Goal: Participate in discussion: Engage in conversation with other users on a specific topic

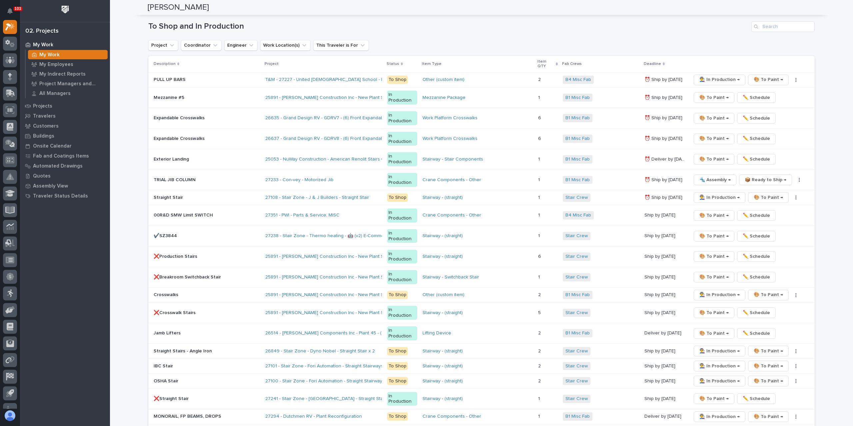
scroll to position [1033, 0]
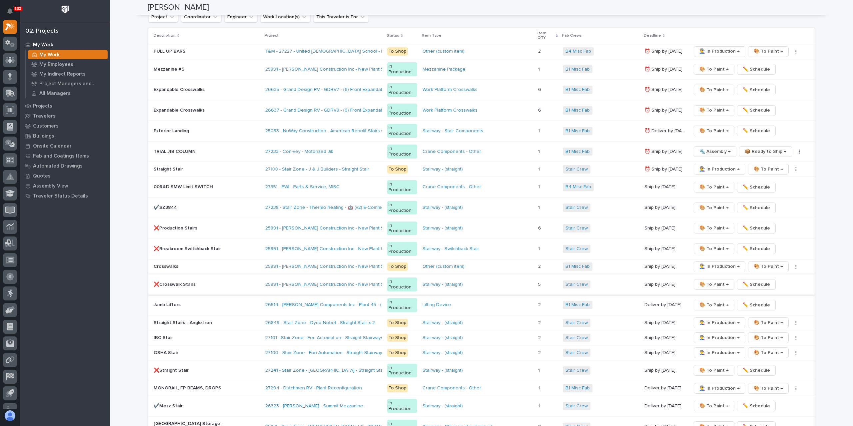
click at [700, 281] on span "🎨 To Paint →" at bounding box center [714, 285] width 29 height 8
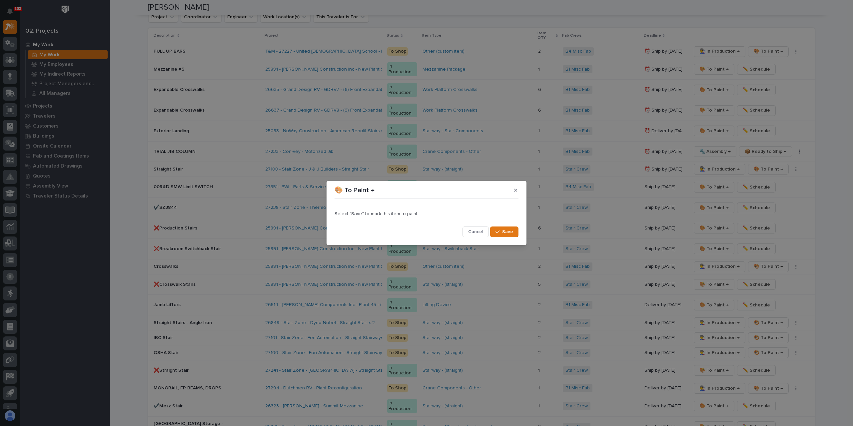
click at [499, 228] on button "Save" at bounding box center [504, 232] width 28 height 11
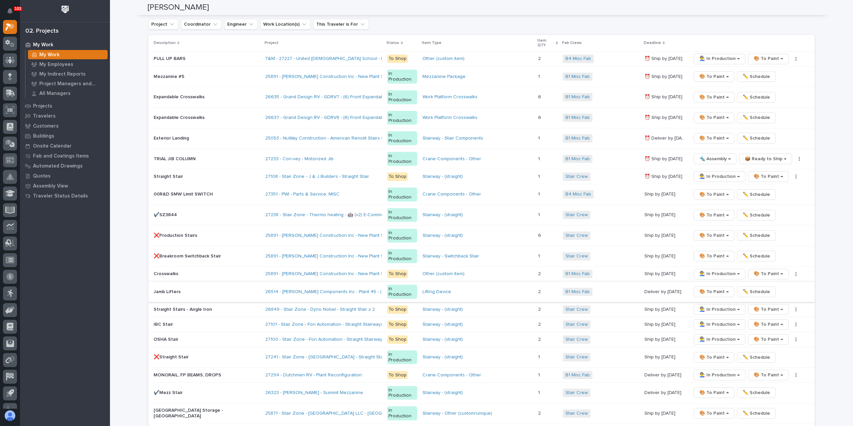
scroll to position [1042, 0]
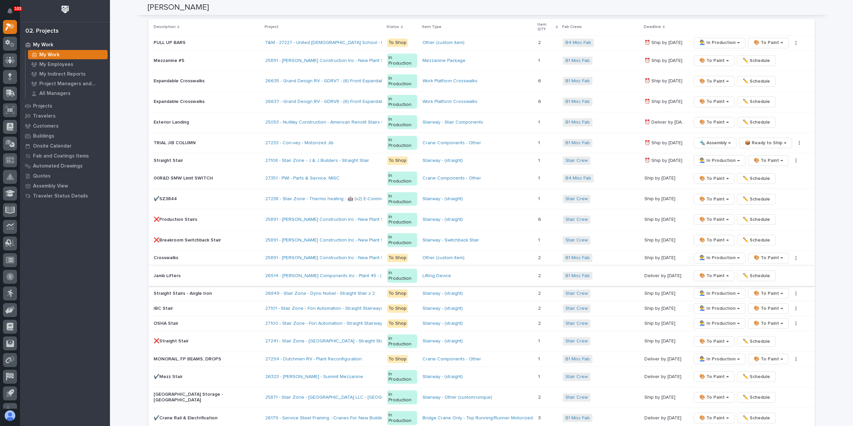
click at [169, 196] on p "✔️SZ3844" at bounding box center [207, 199] width 106 height 6
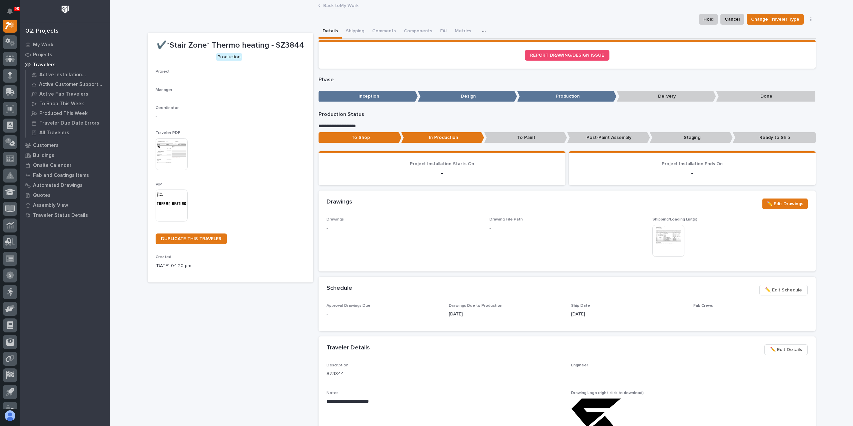
scroll to position [17, 0]
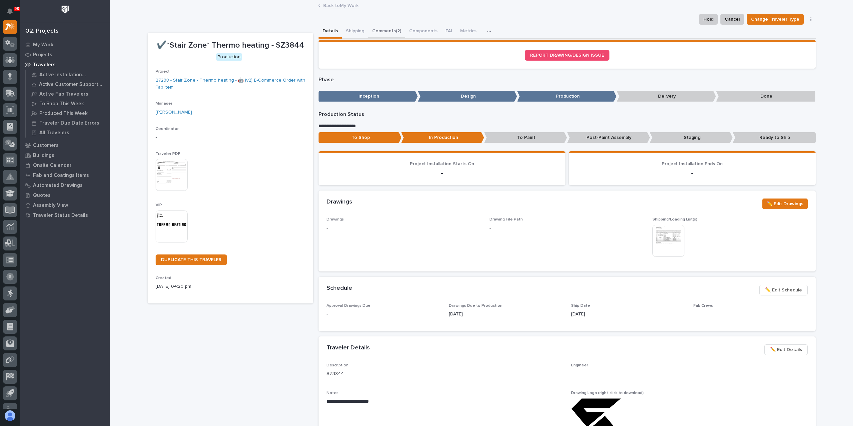
click at [378, 34] on button "Comments (2)" at bounding box center [386, 32] width 37 height 14
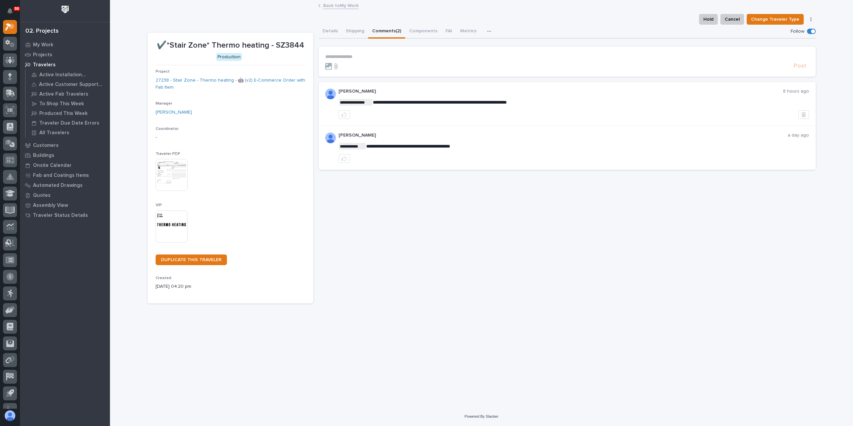
click at [361, 55] on p "**********" at bounding box center [567, 57] width 484 height 6
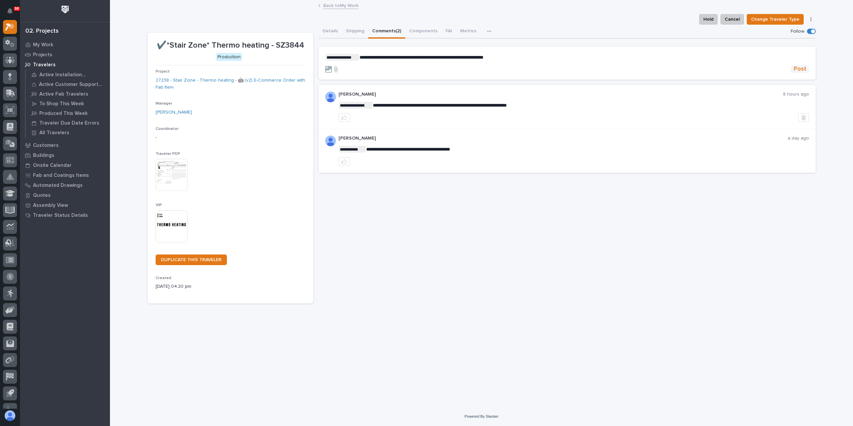
click at [797, 66] on span "Post" at bounding box center [800, 69] width 13 height 8
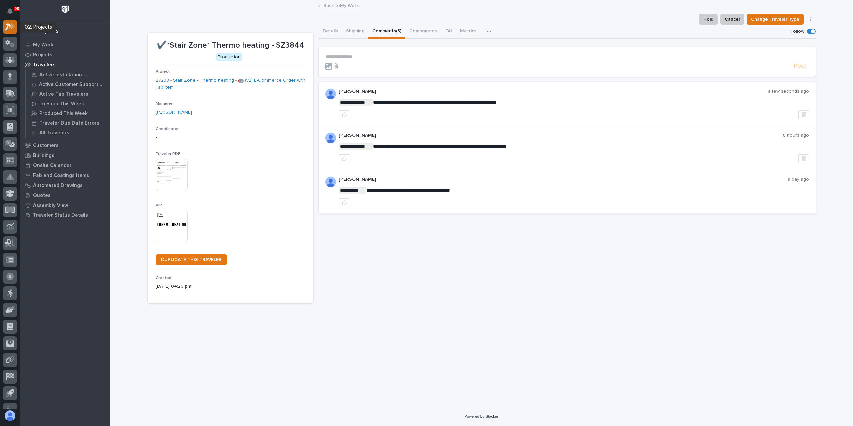
click at [11, 27] on icon at bounding box center [12, 26] width 6 height 7
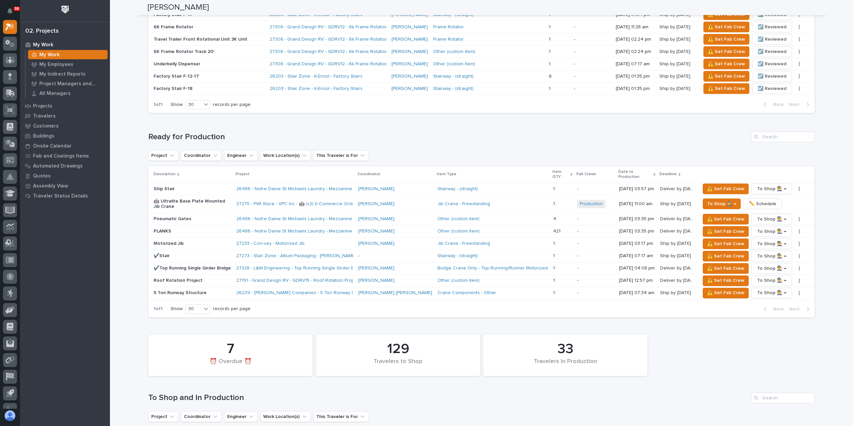
scroll to position [933, 0]
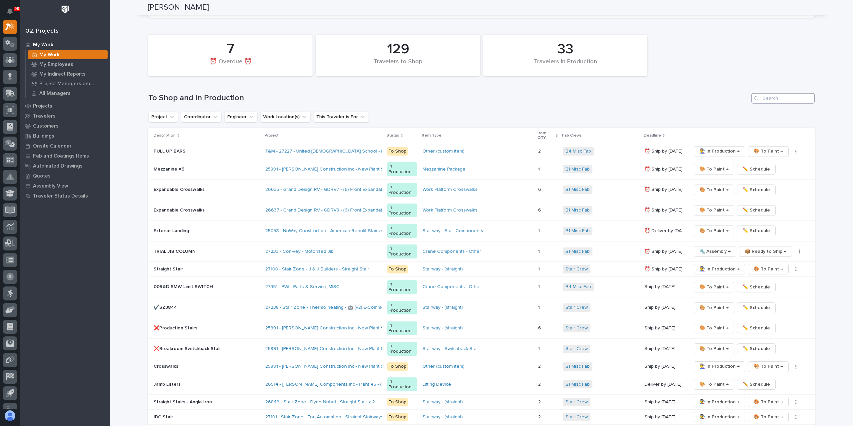
click at [775, 104] on input "Search" at bounding box center [783, 98] width 63 height 11
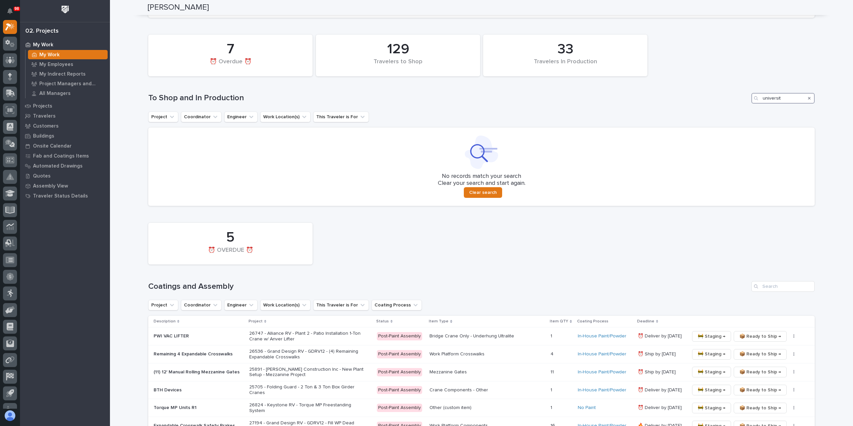
scroll to position [931, 0]
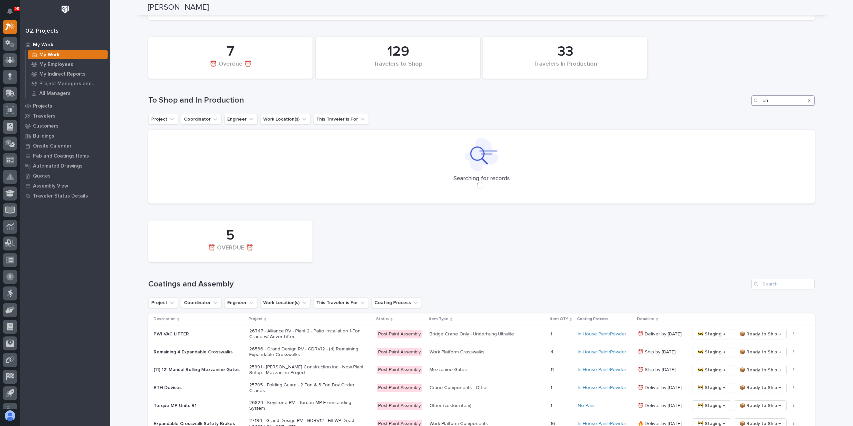
type input "u"
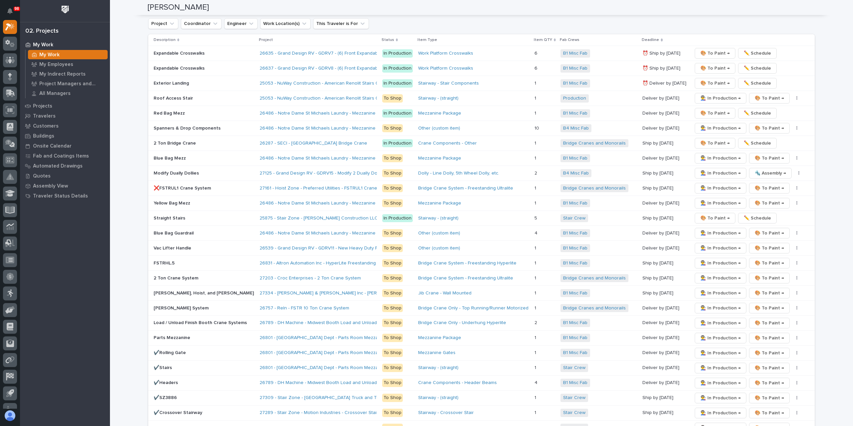
scroll to position [1034, 0]
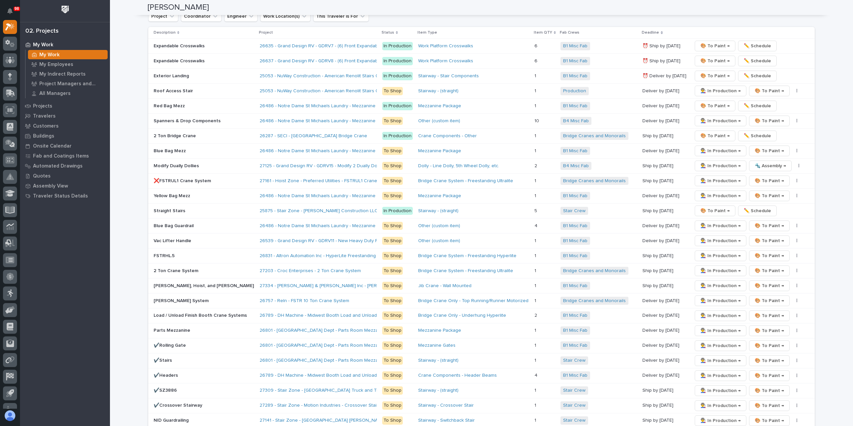
type input "N"
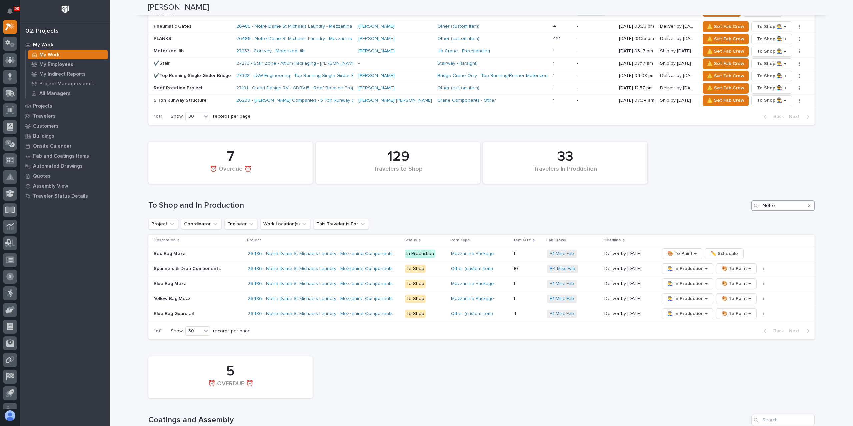
scroll to position [848, 0]
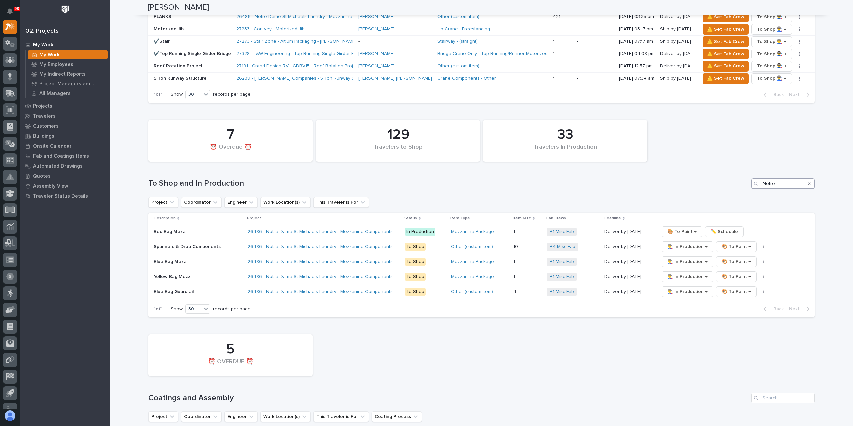
type input "Notre"
click at [808, 185] on icon "Search" at bounding box center [809, 183] width 3 height 3
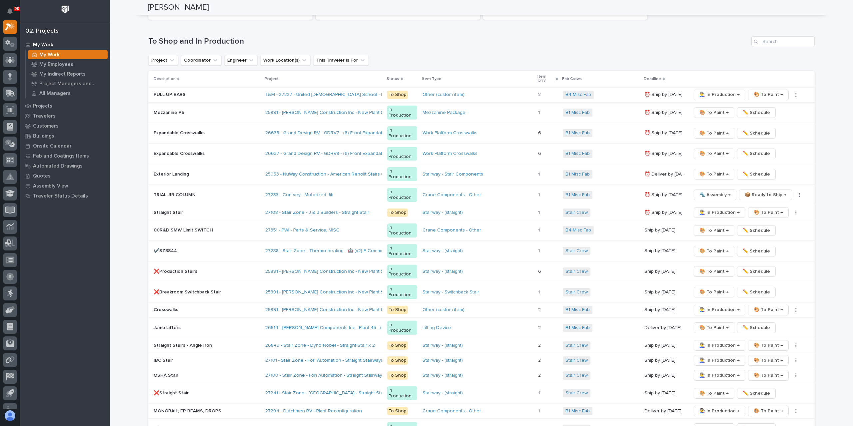
scroll to position [934, 0]
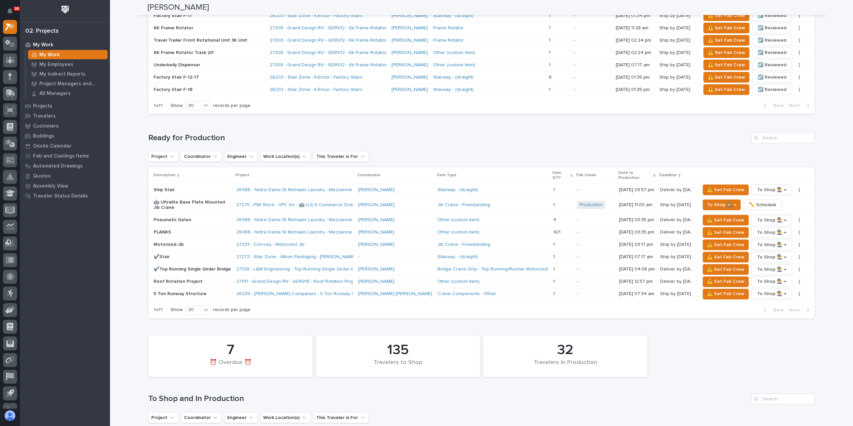
scroll to position [633, 0]
click at [755, 208] on span "✏️ Schedule" at bounding box center [762, 204] width 27 height 8
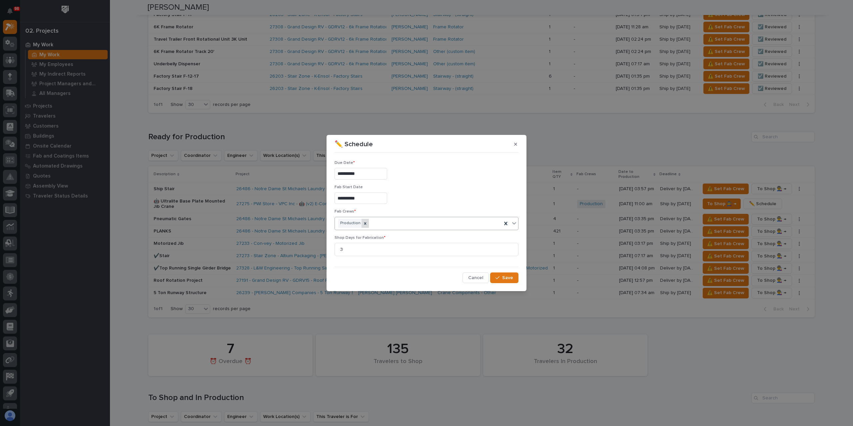
click at [363, 221] on icon at bounding box center [365, 223] width 5 height 5
click at [369, 227] on div "Select..." at bounding box center [422, 223] width 175 height 11
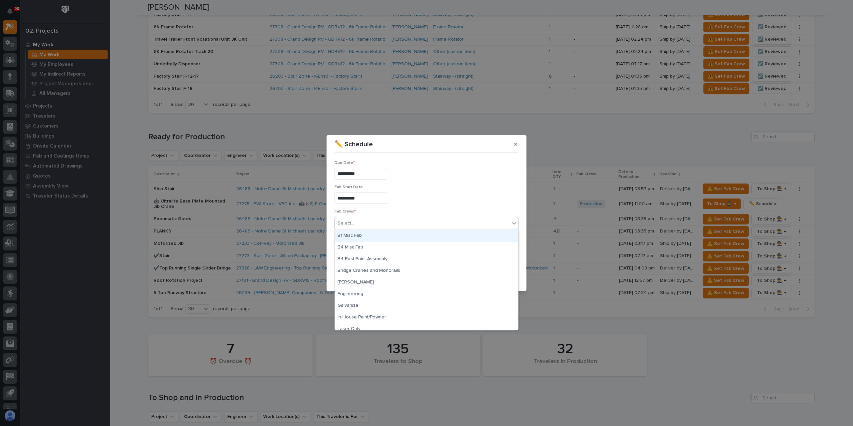
click at [366, 238] on div "B1 Misc Fab" at bounding box center [426, 236] width 183 height 12
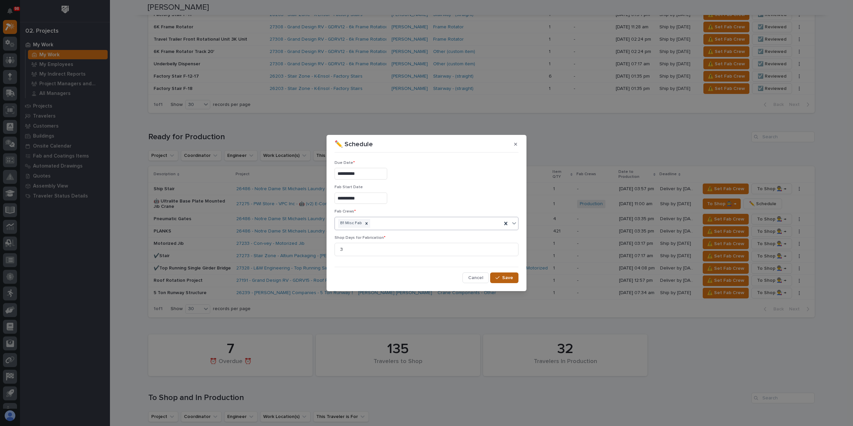
click at [506, 277] on span "Save" at bounding box center [507, 278] width 11 height 6
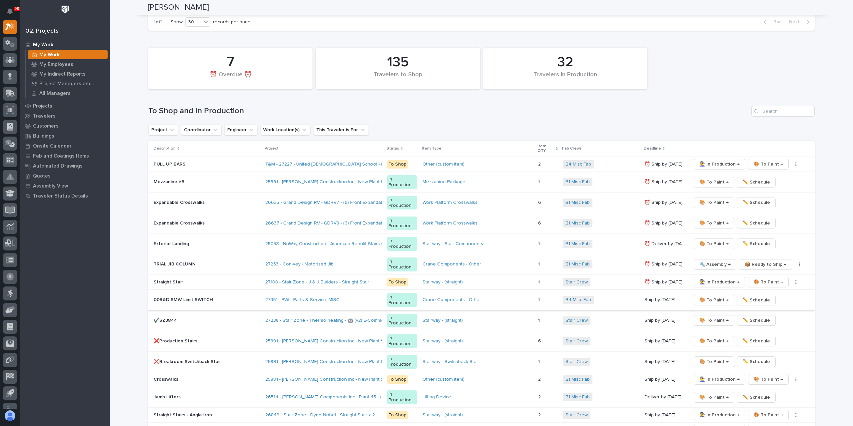
scroll to position [867, 0]
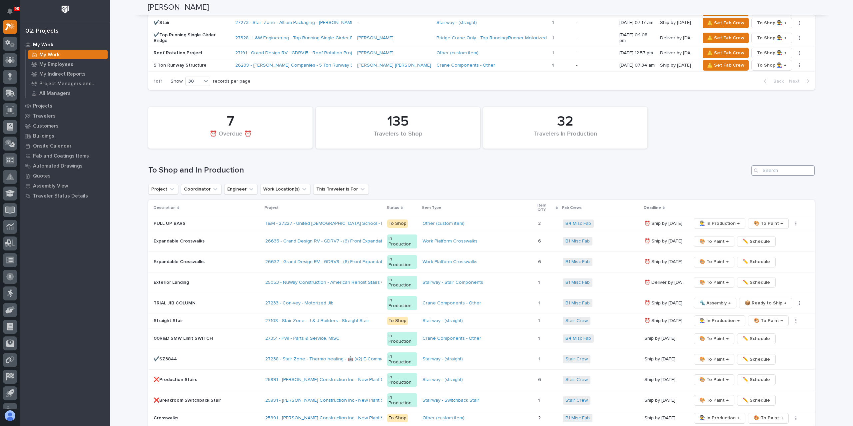
click at [762, 170] on input "Search" at bounding box center [783, 170] width 63 height 11
click at [33, 104] on p "Projects" at bounding box center [42, 106] width 19 height 6
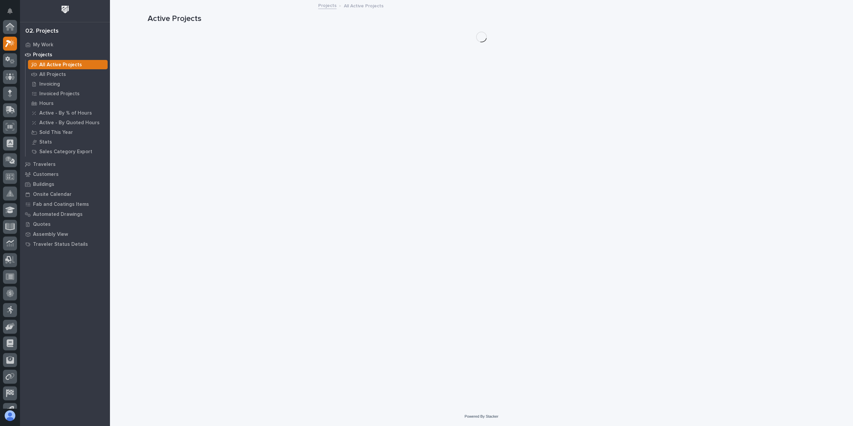
scroll to position [17, 0]
click at [49, 72] on p "All Projects" at bounding box center [52, 75] width 27 height 6
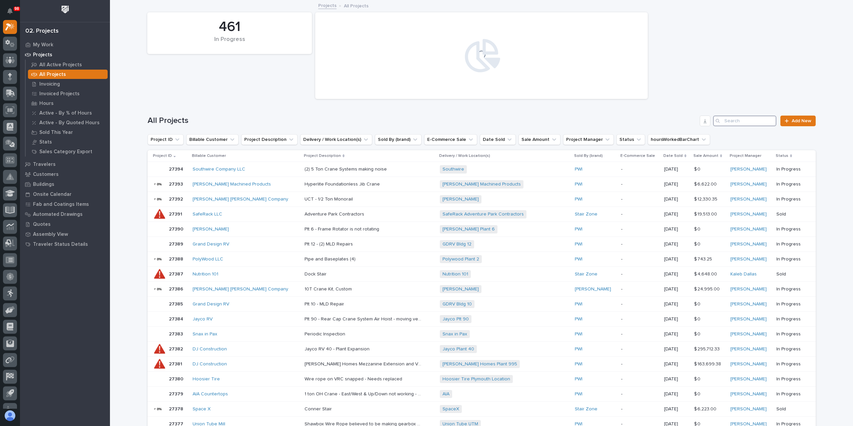
click at [734, 116] on input "Search" at bounding box center [744, 121] width 63 height 11
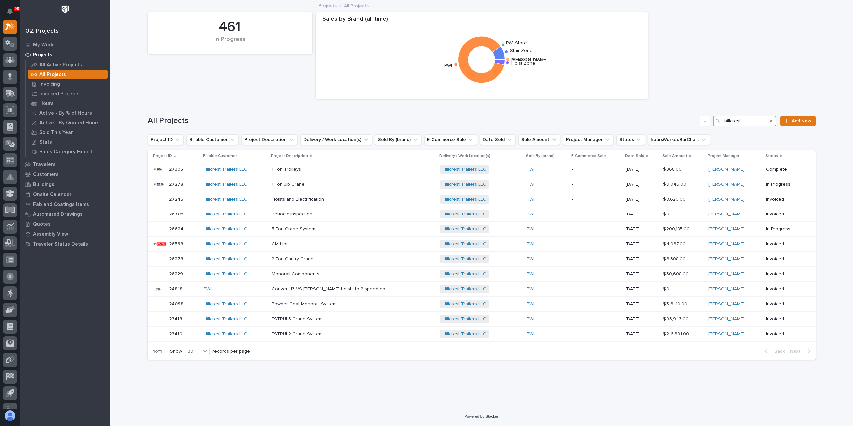
type input "hillcrest"
click at [11, 29] on icon at bounding box center [12, 26] width 6 height 7
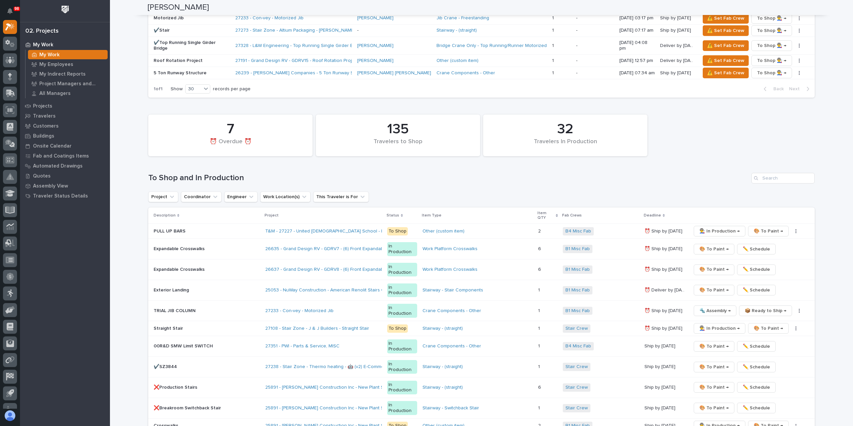
scroll to position [933, 0]
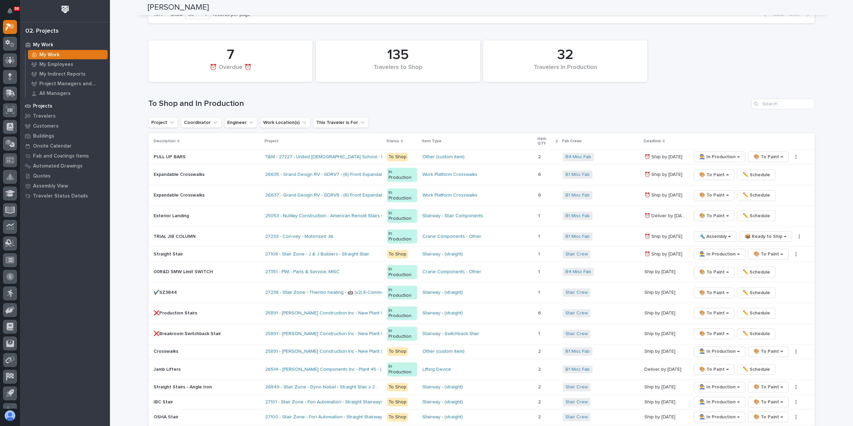
click at [45, 108] on p "Projects" at bounding box center [42, 106] width 19 height 6
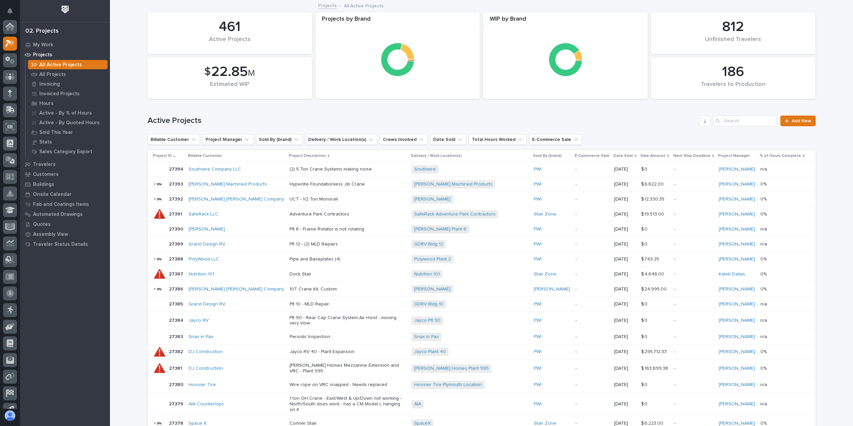
scroll to position [17, 0]
click at [51, 74] on p "All Projects" at bounding box center [52, 75] width 27 height 6
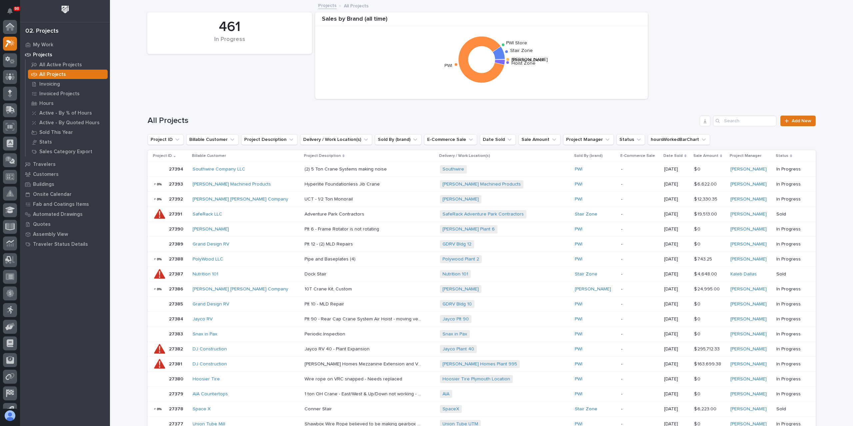
scroll to position [17, 0]
click at [740, 122] on input "Search" at bounding box center [744, 121] width 63 height 11
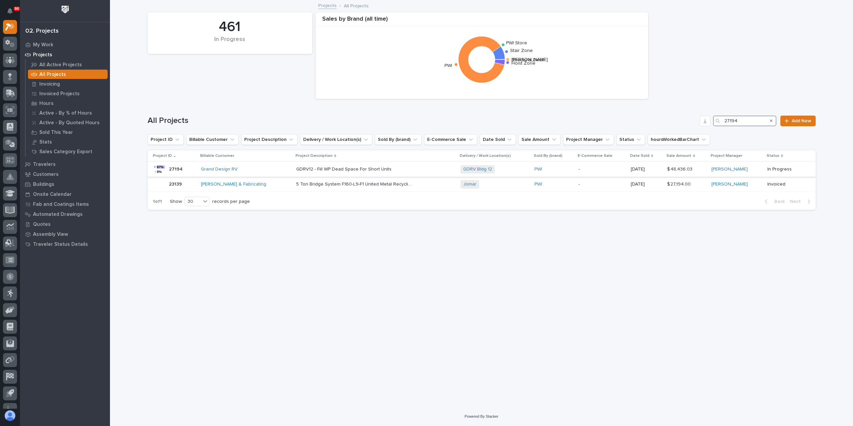
type input "27194"
click at [325, 170] on p "GDRV12 - Fill WP Dead Space For Short Units" at bounding box center [344, 168] width 97 height 7
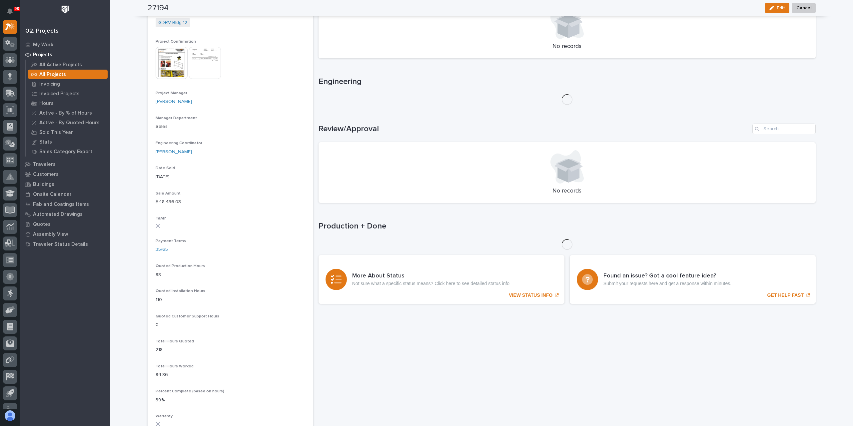
scroll to position [267, 0]
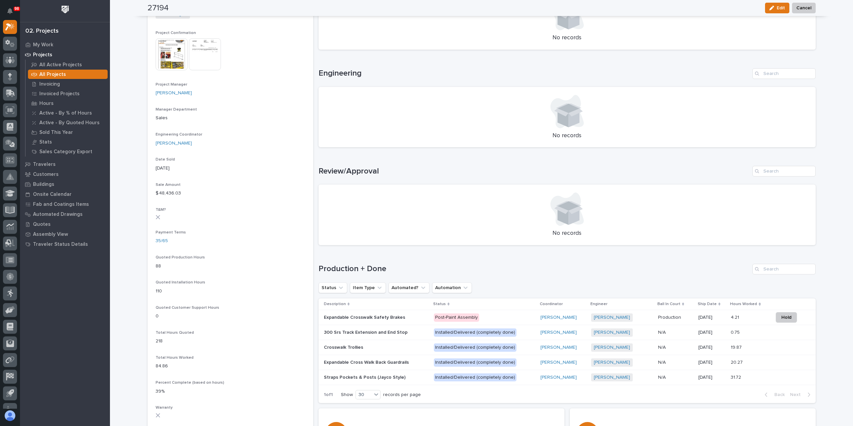
click at [375, 320] on div "Expandable Crosswalk Safety Brakes Expandable Crosswalk Safety Brakes" at bounding box center [376, 317] width 105 height 11
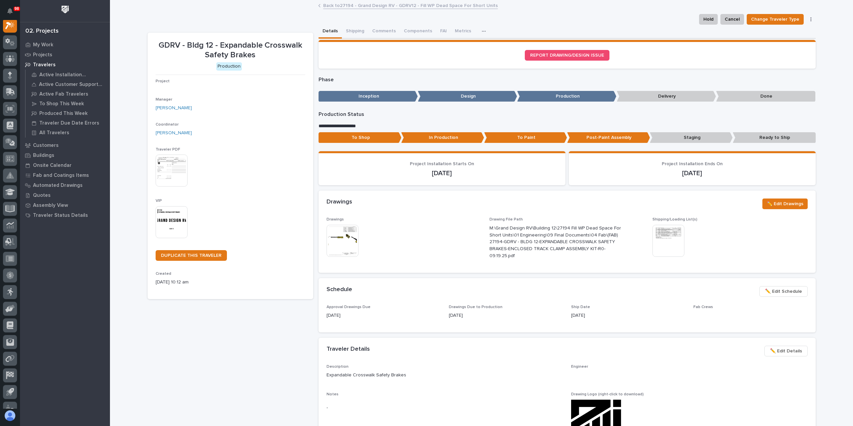
scroll to position [17, 0]
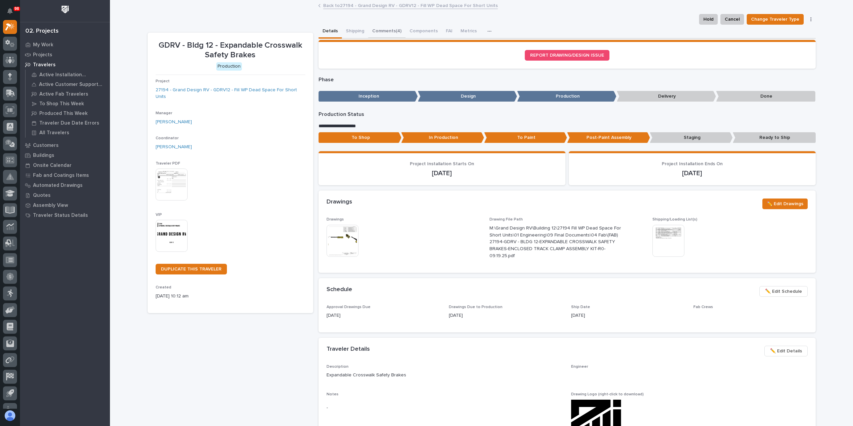
click at [386, 36] on button "Comments (4)" at bounding box center [386, 32] width 37 height 14
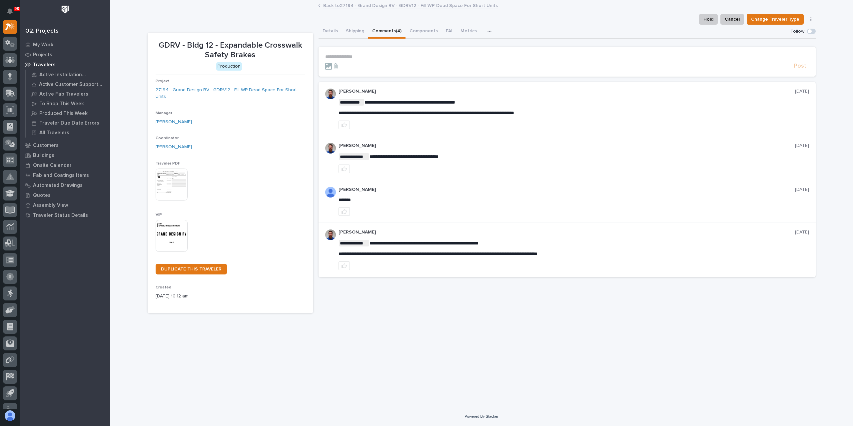
click at [366, 55] on p "**********" at bounding box center [567, 57] width 484 height 6
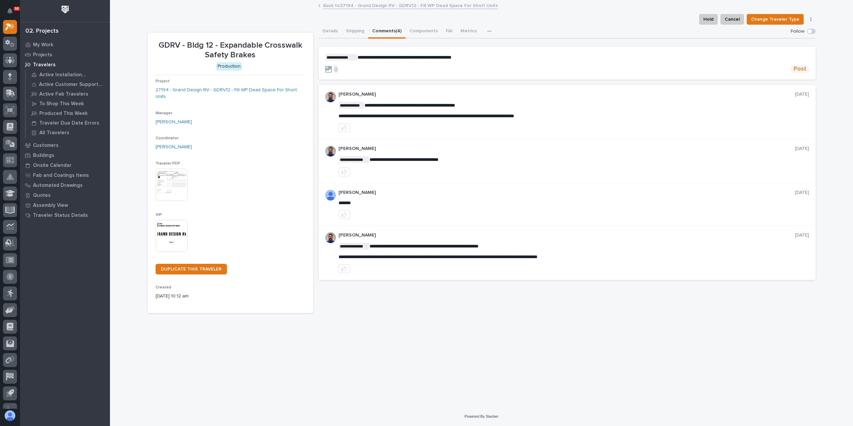
click at [801, 71] on span "Post" at bounding box center [800, 69] width 13 height 8
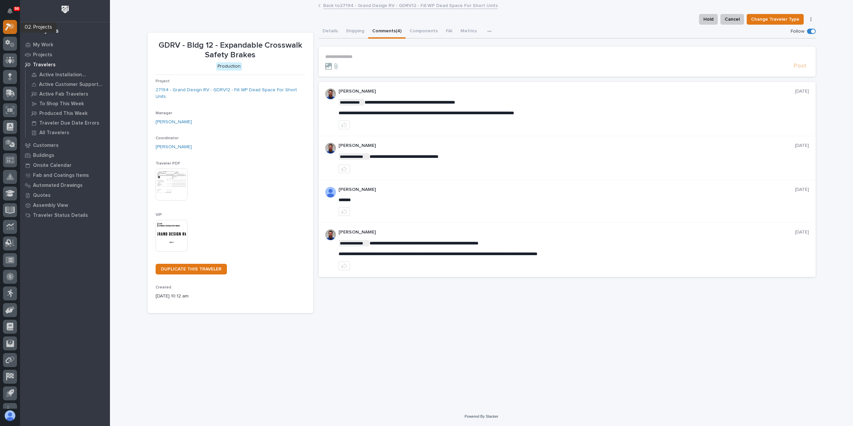
click at [9, 25] on icon at bounding box center [8, 26] width 6 height 7
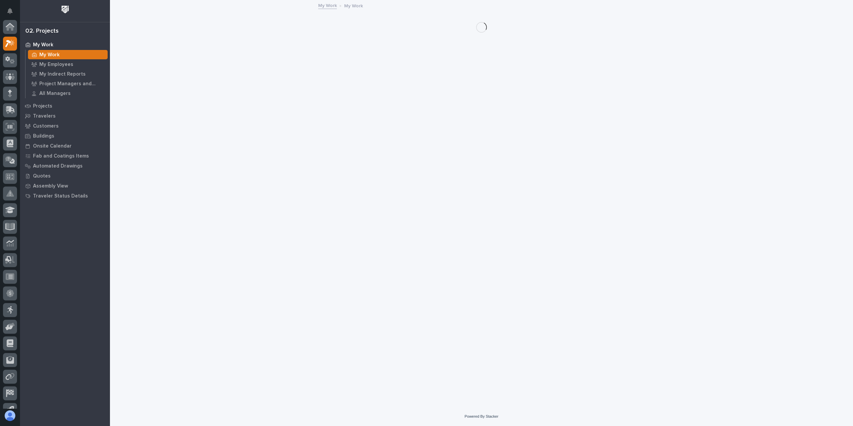
scroll to position [17, 0]
